Goal: Connect with others: Connect with other users

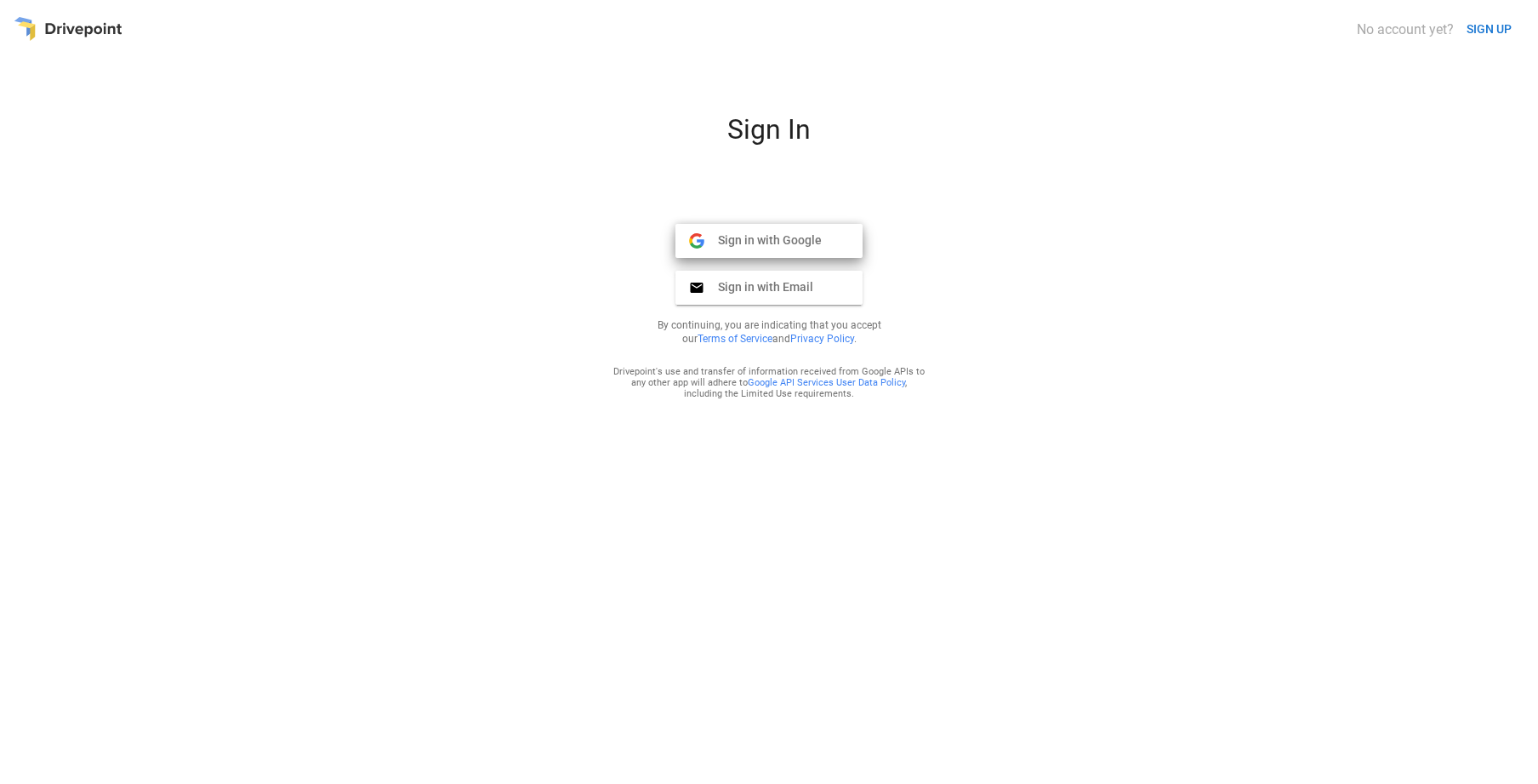
drag, startPoint x: 691, startPoint y: 247, endPoint x: 711, endPoint y: 252, distance: 20.6
click at [691, 247] on img at bounding box center [697, 241] width 16 height 16
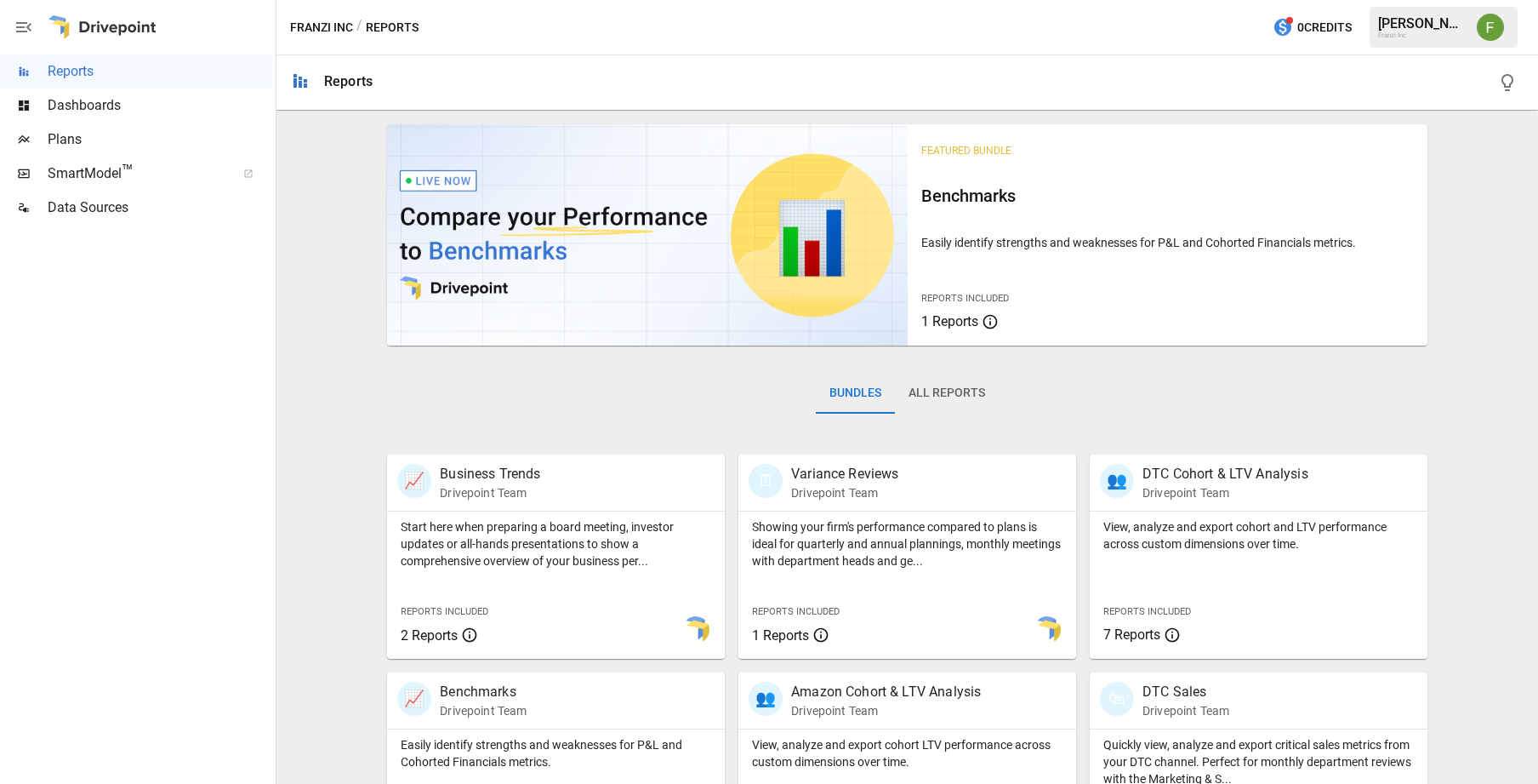
click at [1489, 27] on img "Franzi Ibscher" at bounding box center [1490, 27] width 27 height 27
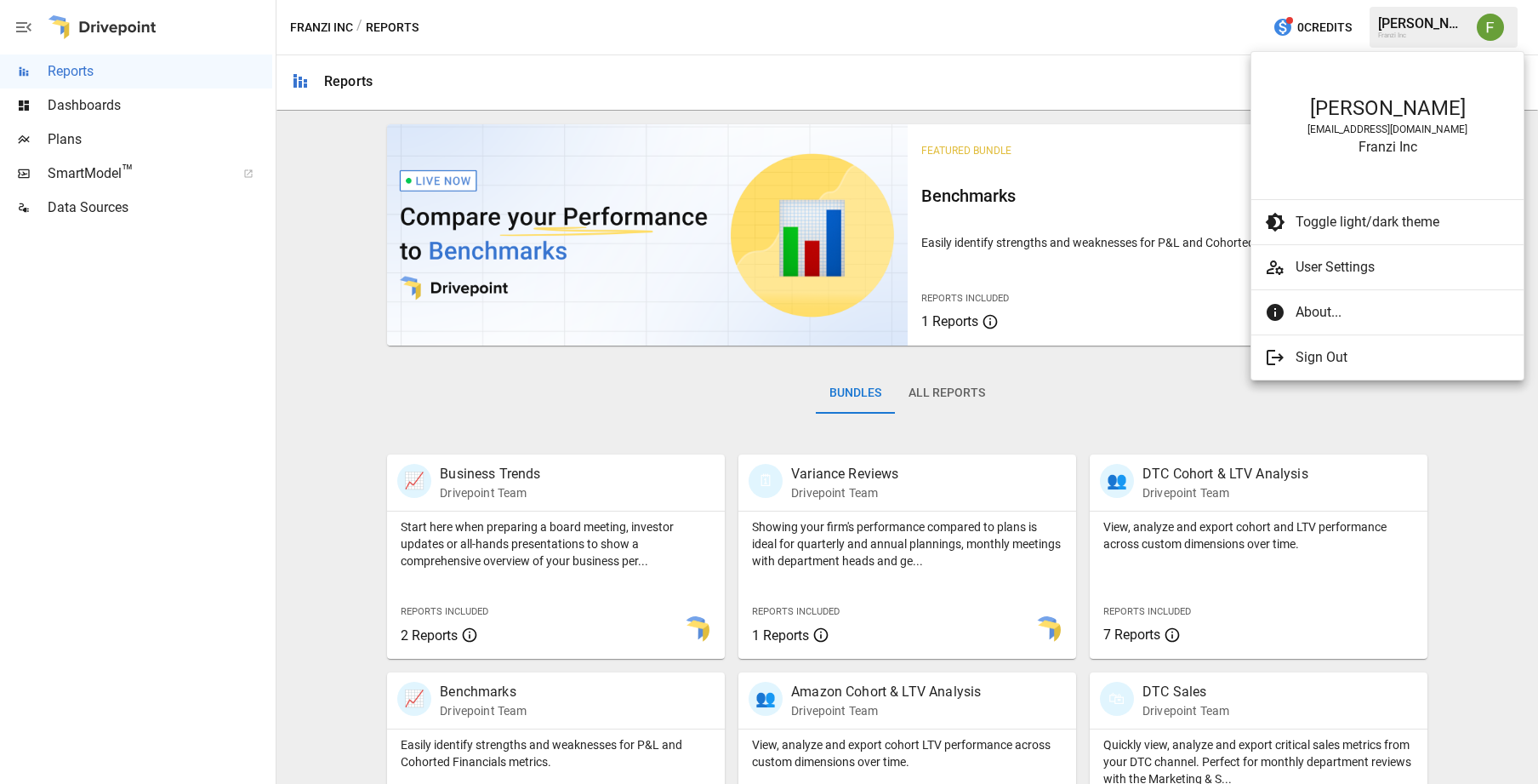
click at [962, 26] on div at bounding box center [769, 392] width 1538 height 784
